Goal: Check status

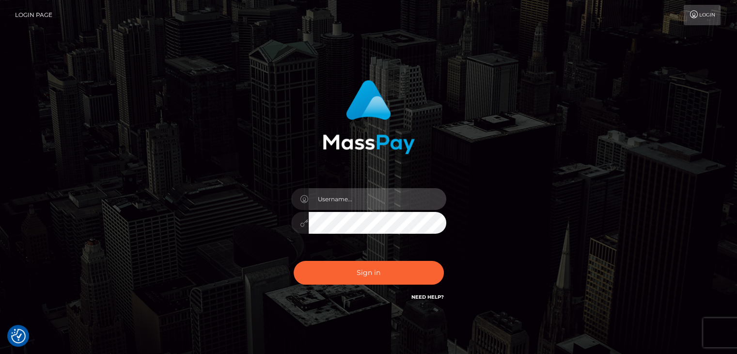
click at [370, 197] on input "text" at bounding box center [378, 199] width 138 height 22
type input "Edward"
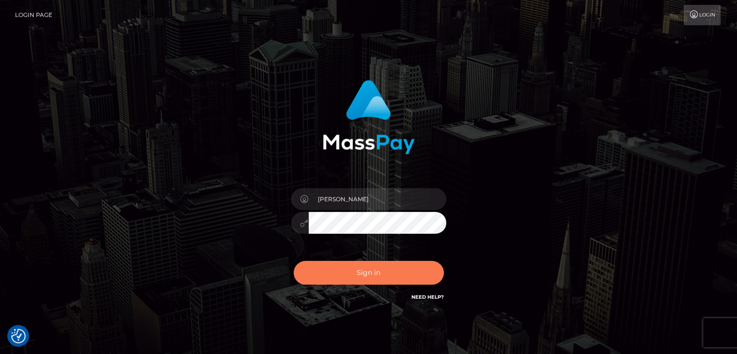
click at [370, 262] on button "Sign in" at bounding box center [369, 273] width 150 height 24
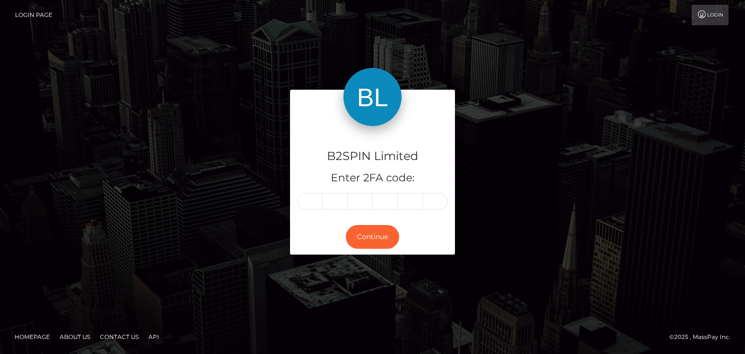
click at [307, 209] on div "B2SPIN Limited Enter 2FA code:" at bounding box center [372, 172] width 165 height 93
click at [308, 201] on input "text" at bounding box center [309, 201] width 25 height 16
paste input "3"
type input "3"
type input "4"
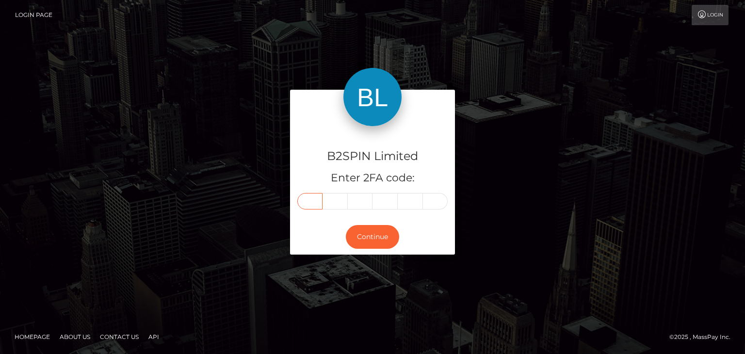
type input "8"
type input "6"
type input "5"
click at [360, 234] on button "Continue" at bounding box center [372, 237] width 53 height 24
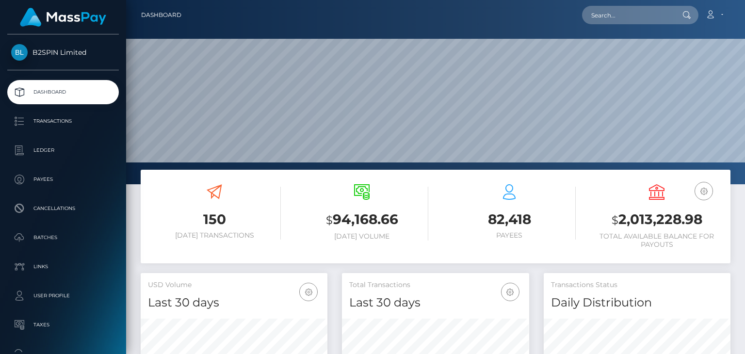
scroll to position [172, 186]
click at [638, 223] on h3 "$ 2,013,228.98" at bounding box center [656, 220] width 133 height 20
copy h3 "2,013,228.98"
